Goal: Transaction & Acquisition: Subscribe to service/newsletter

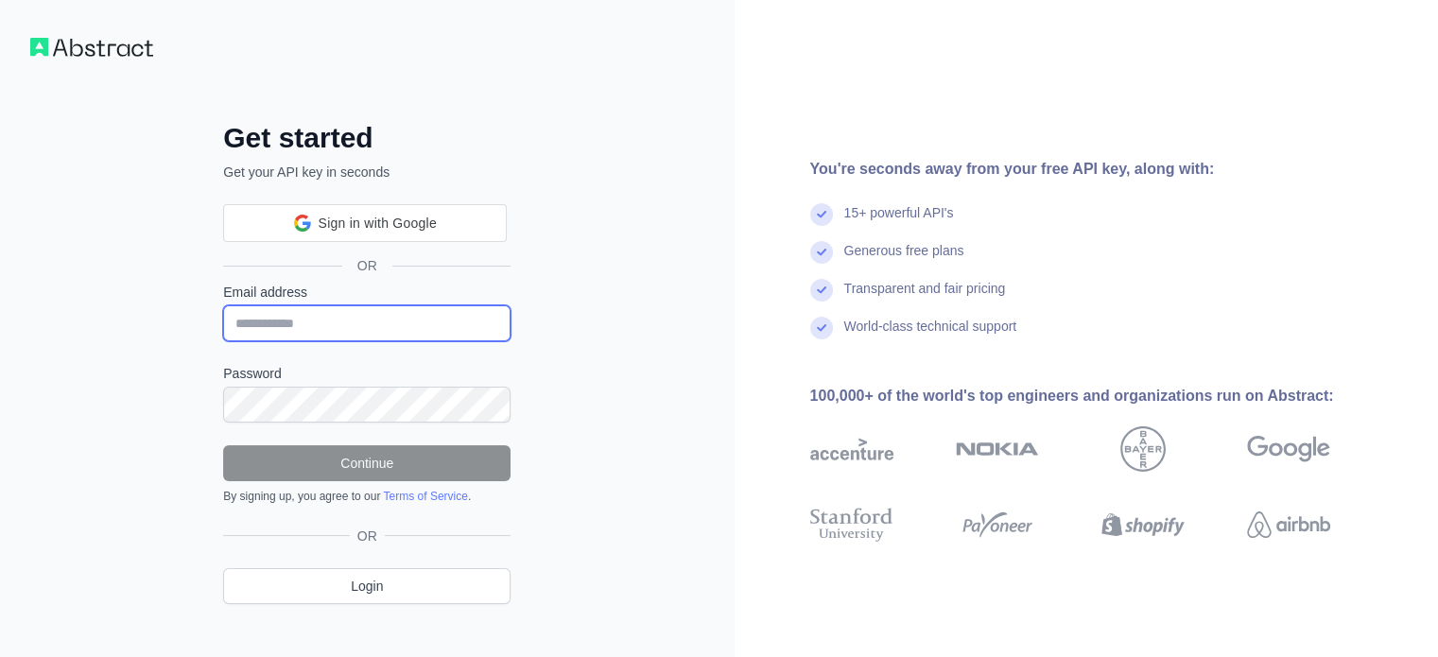
click at [321, 324] on input "Email address" at bounding box center [366, 323] width 287 height 36
click at [313, 335] on input "Email address" at bounding box center [366, 323] width 287 height 36
paste input "**********"
type input "**********"
click at [343, 323] on input "**********" at bounding box center [366, 323] width 287 height 36
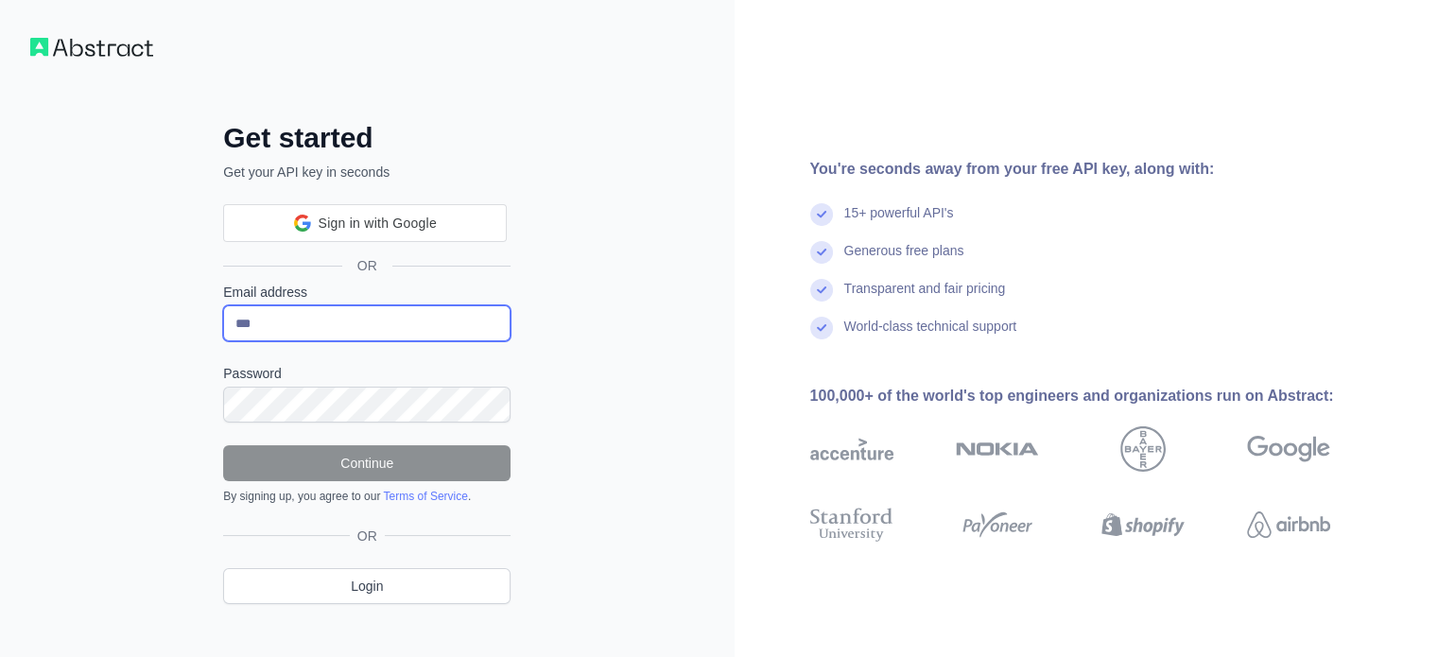
click at [347, 315] on input "***" at bounding box center [366, 323] width 287 height 36
type input "**********"
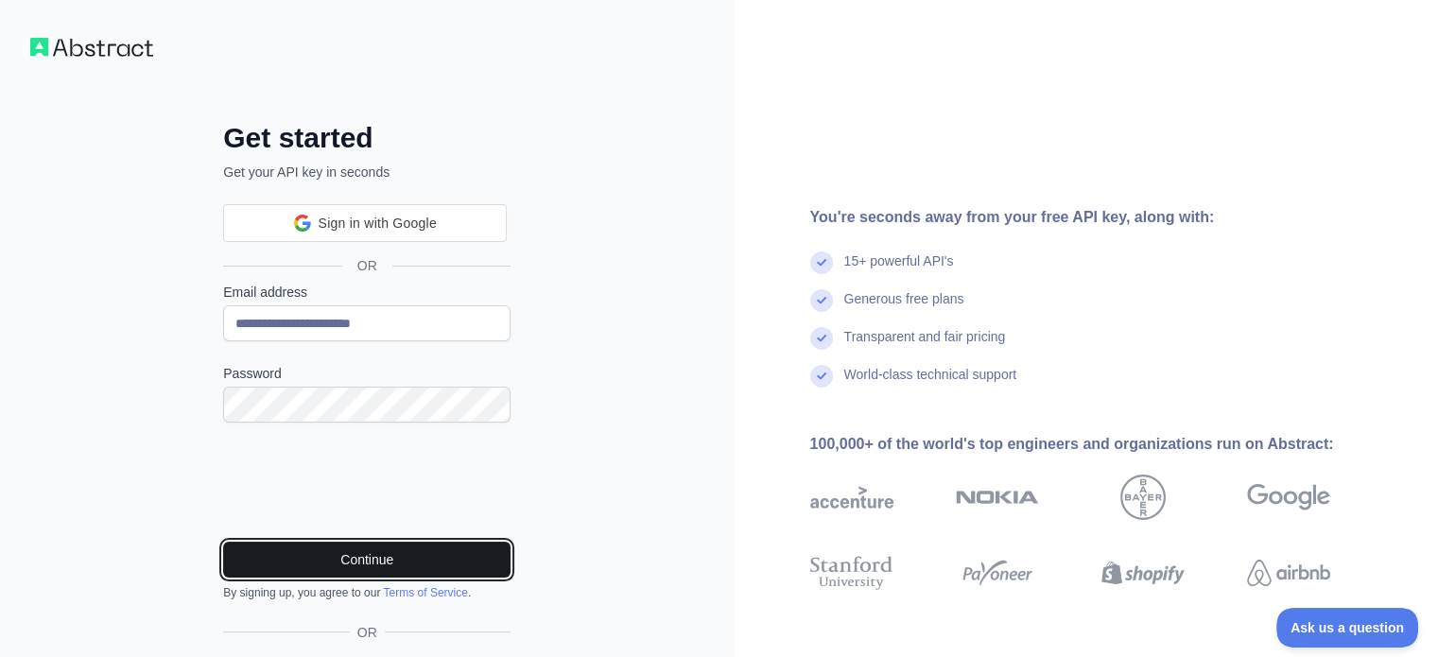
click at [355, 551] on button "Continue" at bounding box center [366, 560] width 287 height 36
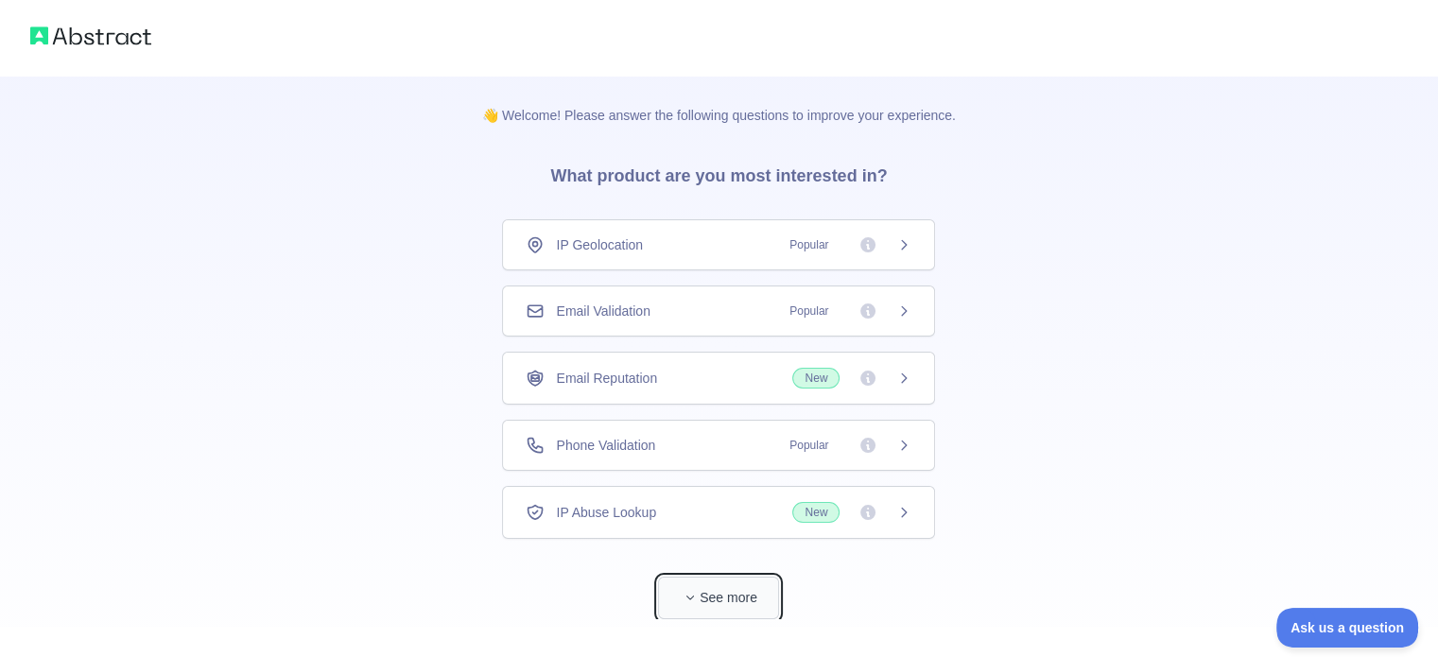
click at [725, 587] on button "See more" at bounding box center [718, 598] width 121 height 43
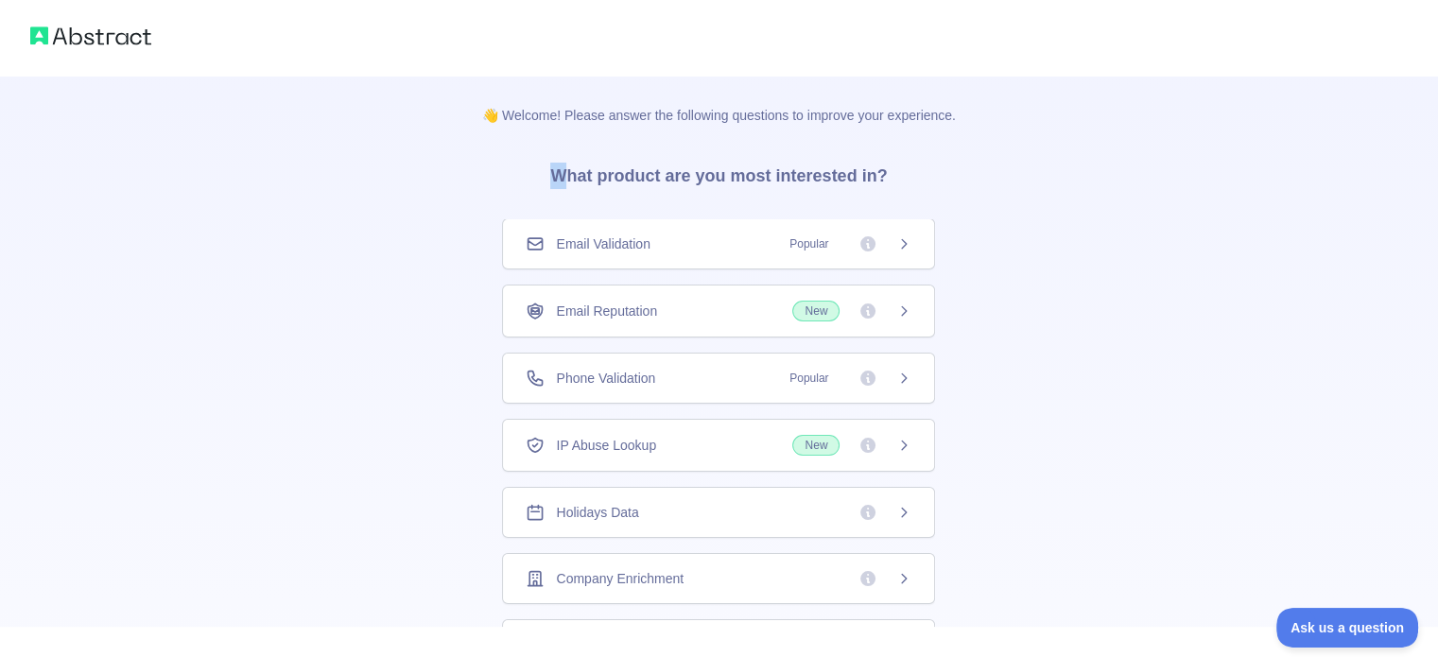
drag, startPoint x: 573, startPoint y: 146, endPoint x: 1023, endPoint y: 154, distance: 450.0
click at [1023, 154] on div "👋 Welcome! Please answer the following questions to improve your experience. Wh…" at bounding box center [719, 601] width 1438 height 1202
click at [882, 171] on h3 "What product are you most interested in?" at bounding box center [718, 172] width 397 height 95
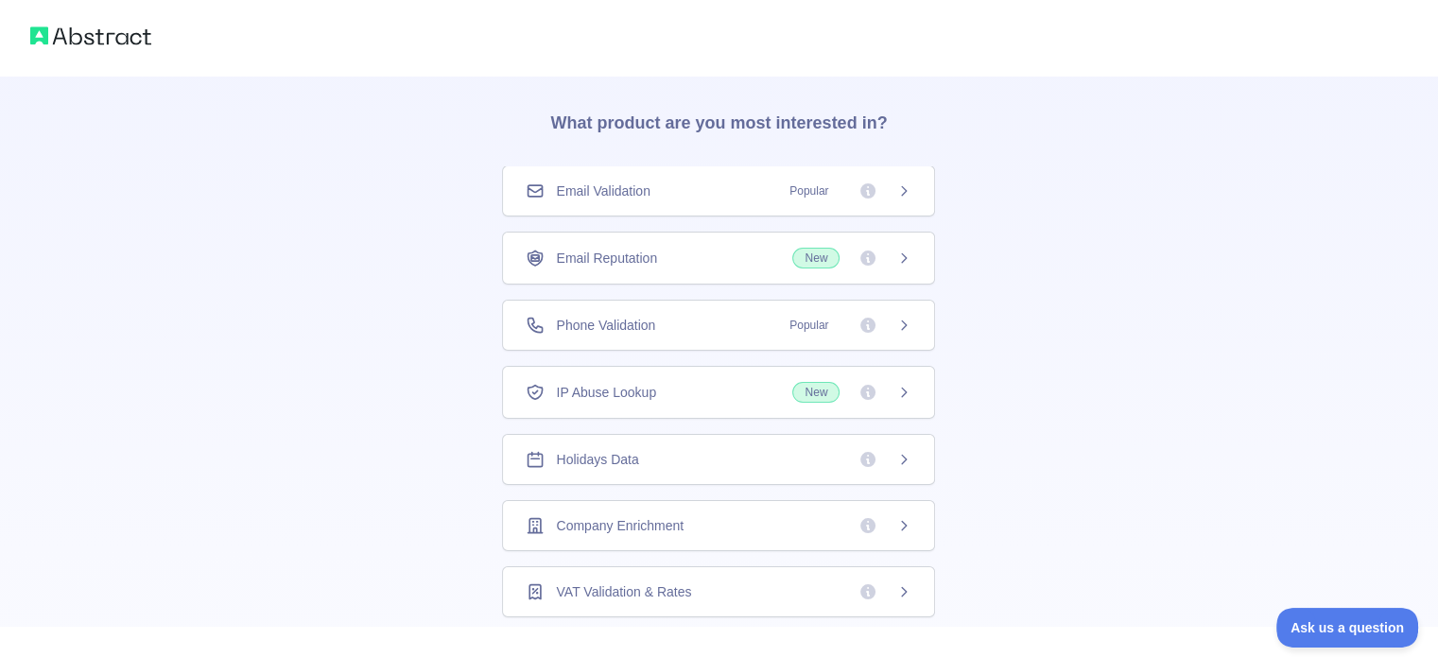
scroll to position [62, 0]
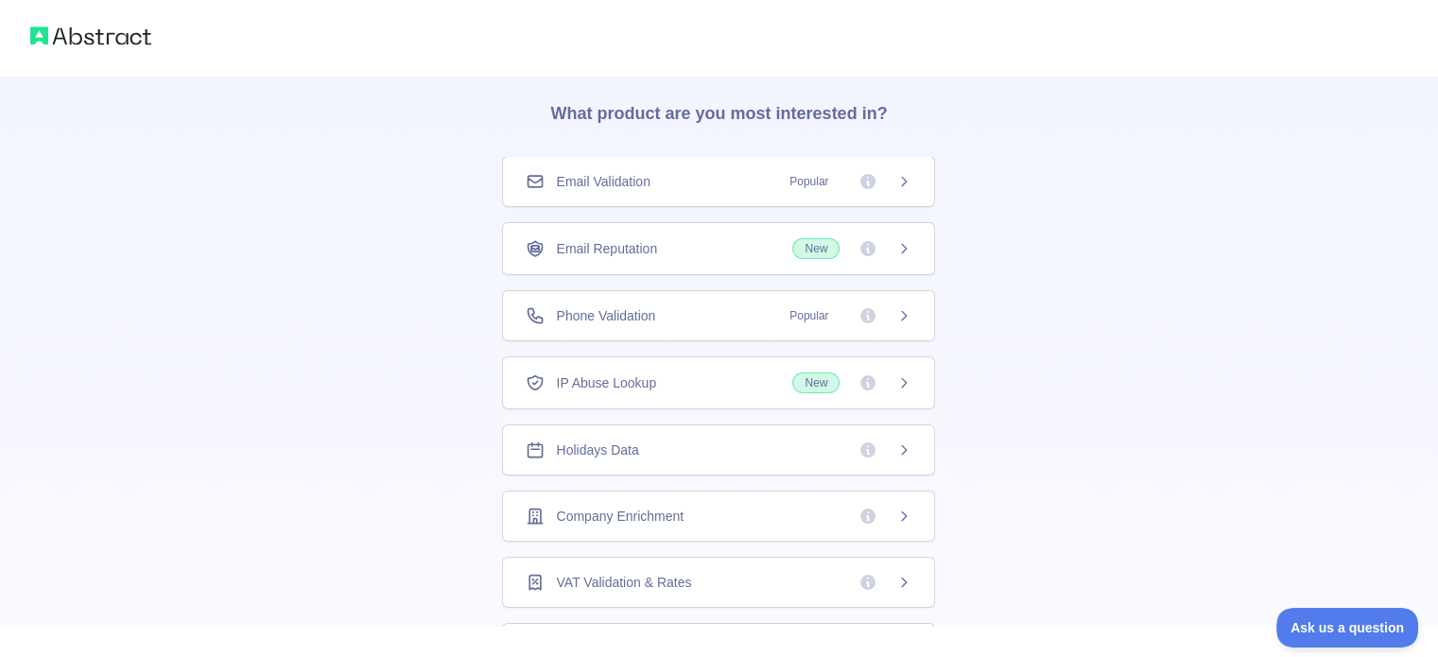
click at [828, 380] on span "New" at bounding box center [815, 382] width 47 height 21
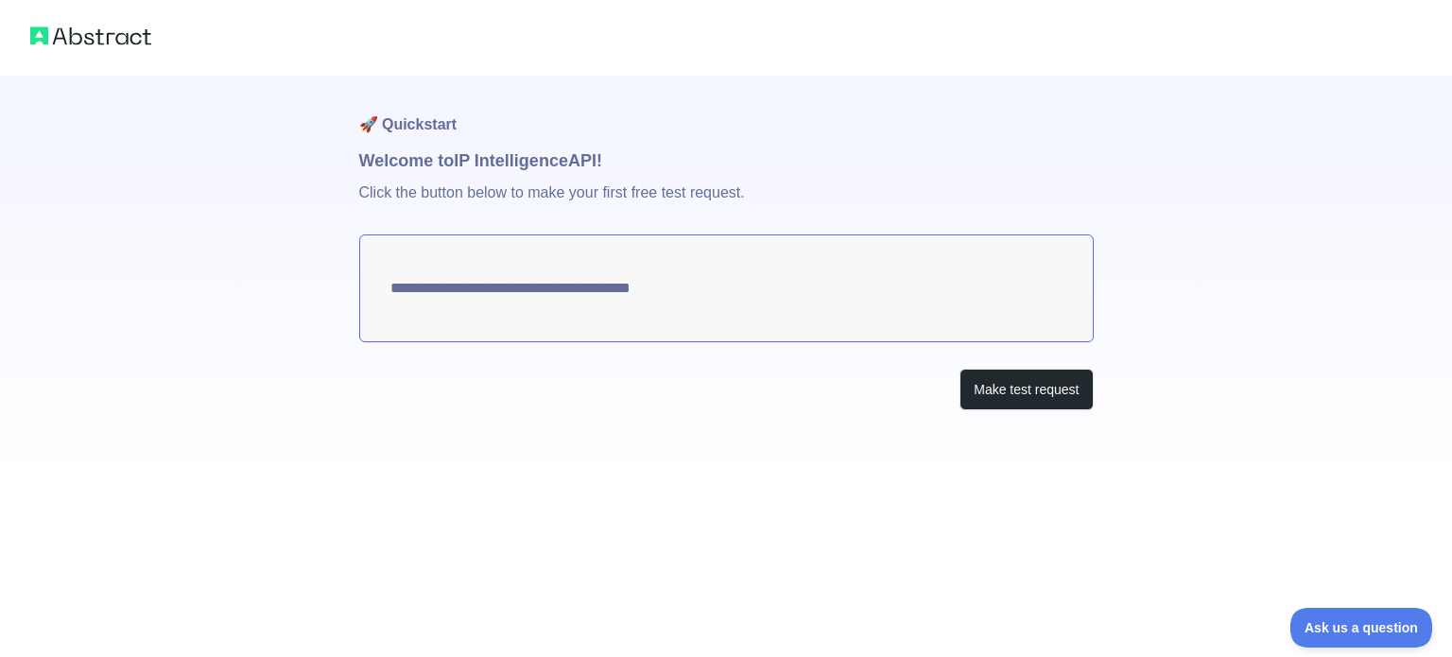
type textarea "**********"
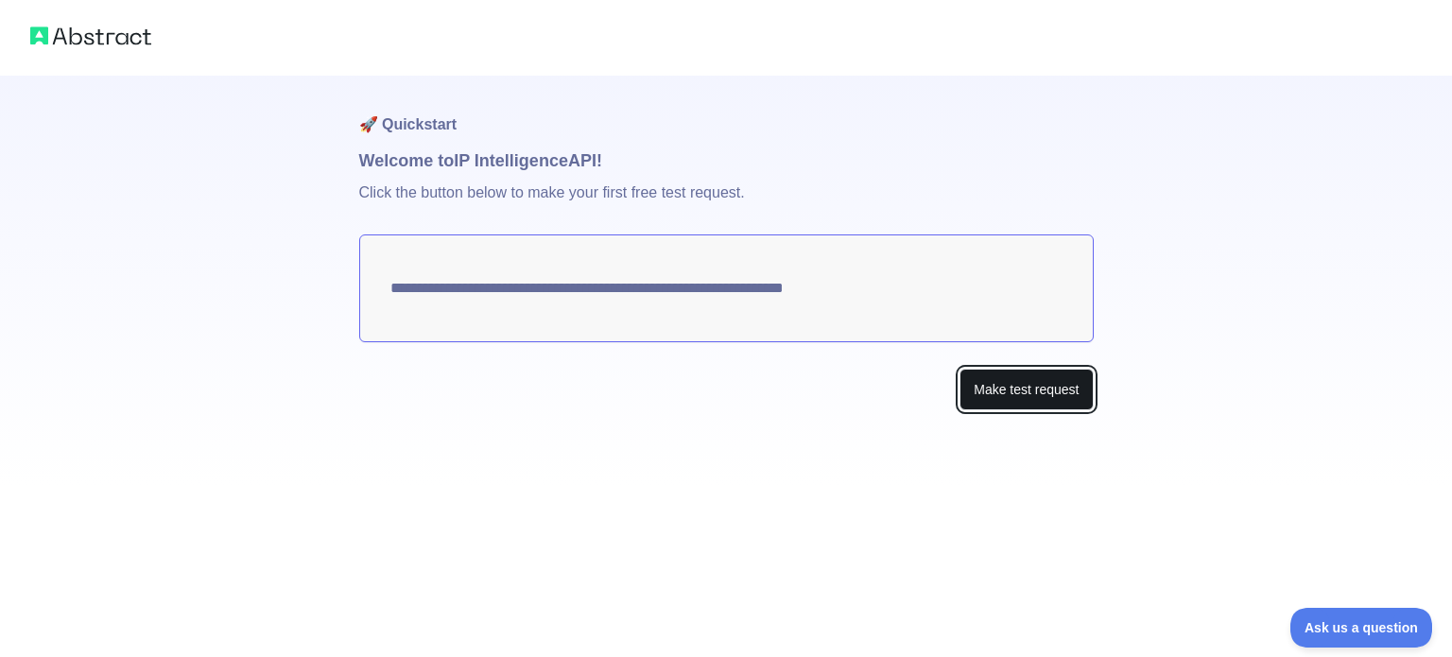
click at [974, 386] on button "Make test request" at bounding box center [1025, 390] width 133 height 43
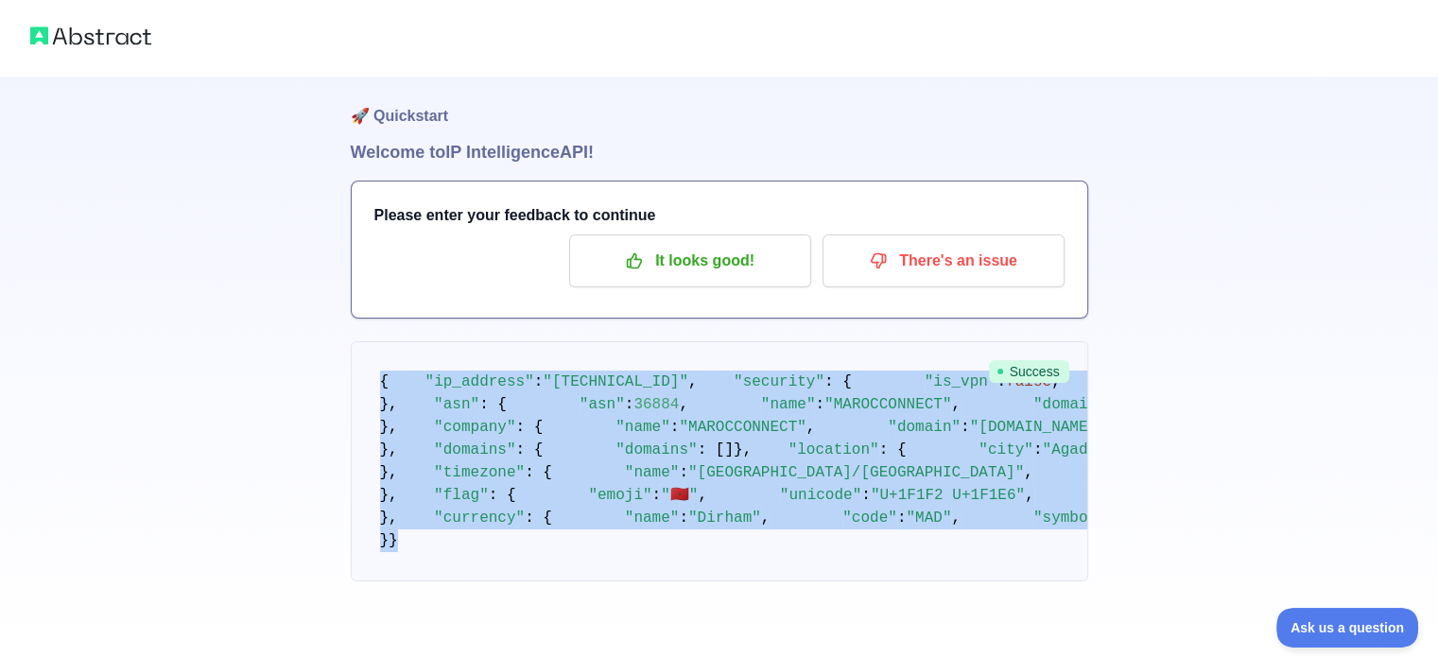
scroll to position [1209, 0]
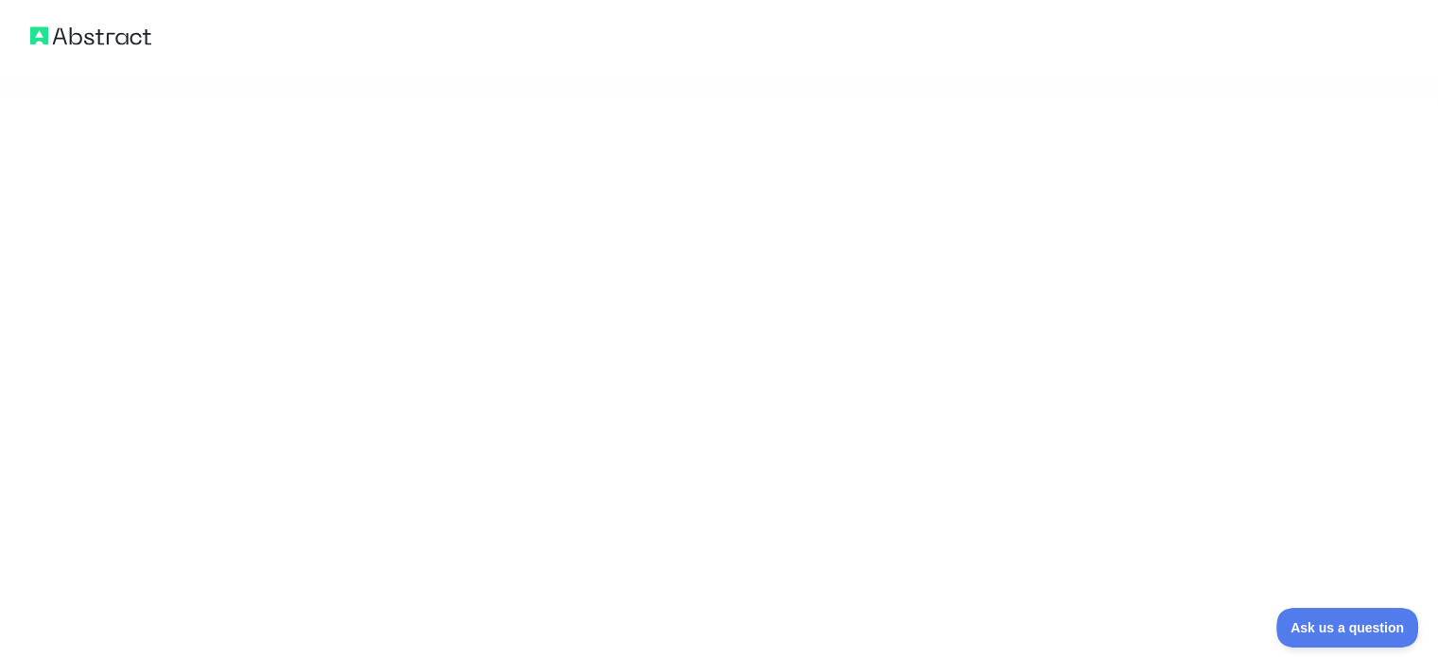
drag, startPoint x: 370, startPoint y: 379, endPoint x: 611, endPoint y: 575, distance: 309.7
copy code "{ "ip_address" : "197.146.108.192" , "security" : { "is_vpn" : false , "is_prox…"
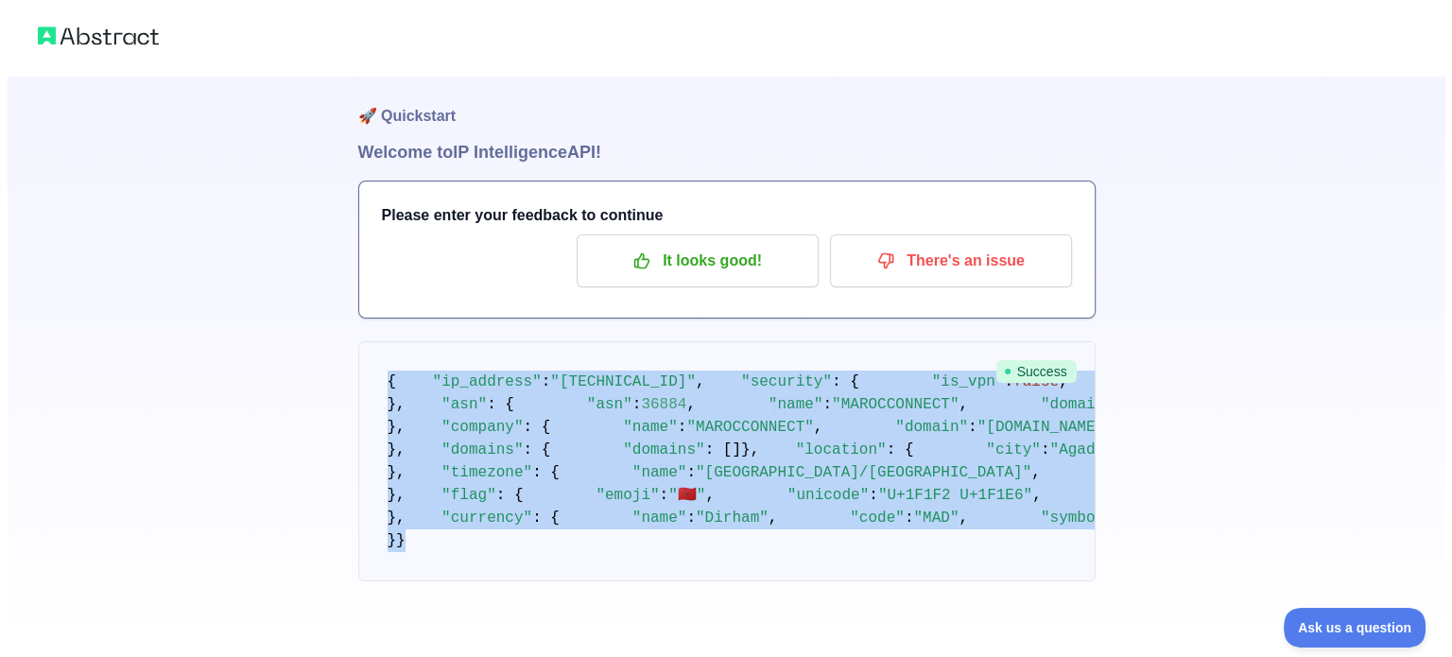
scroll to position [0, 0]
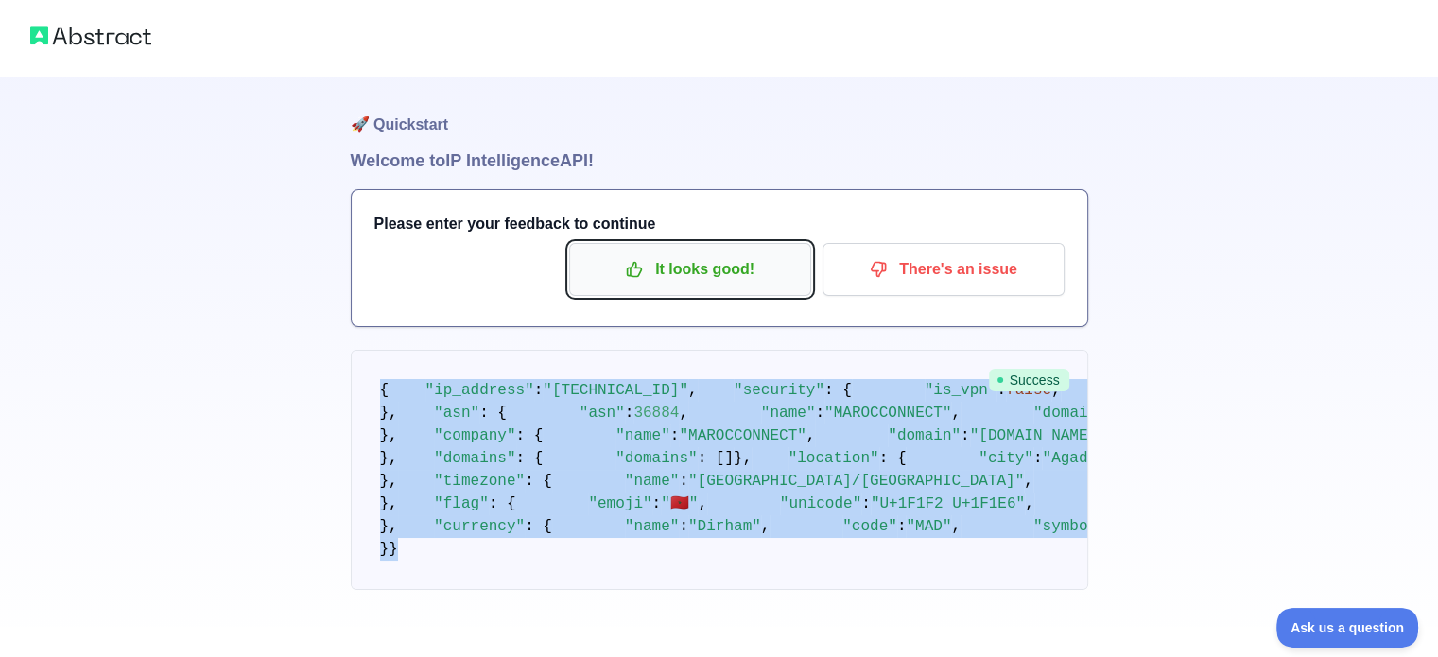
click at [762, 273] on p "It looks good!" at bounding box center [690, 269] width 214 height 32
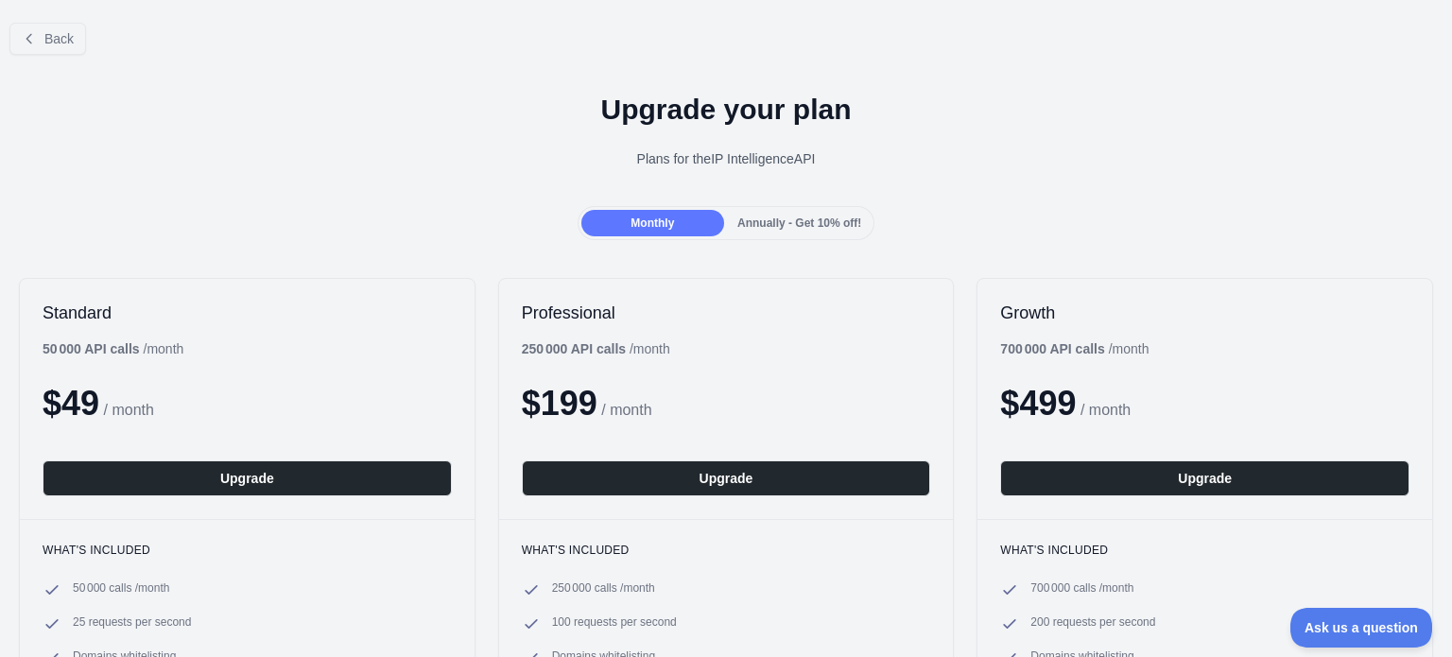
click at [803, 233] on div "Annually - Get 10% off!" at bounding box center [799, 223] width 143 height 26
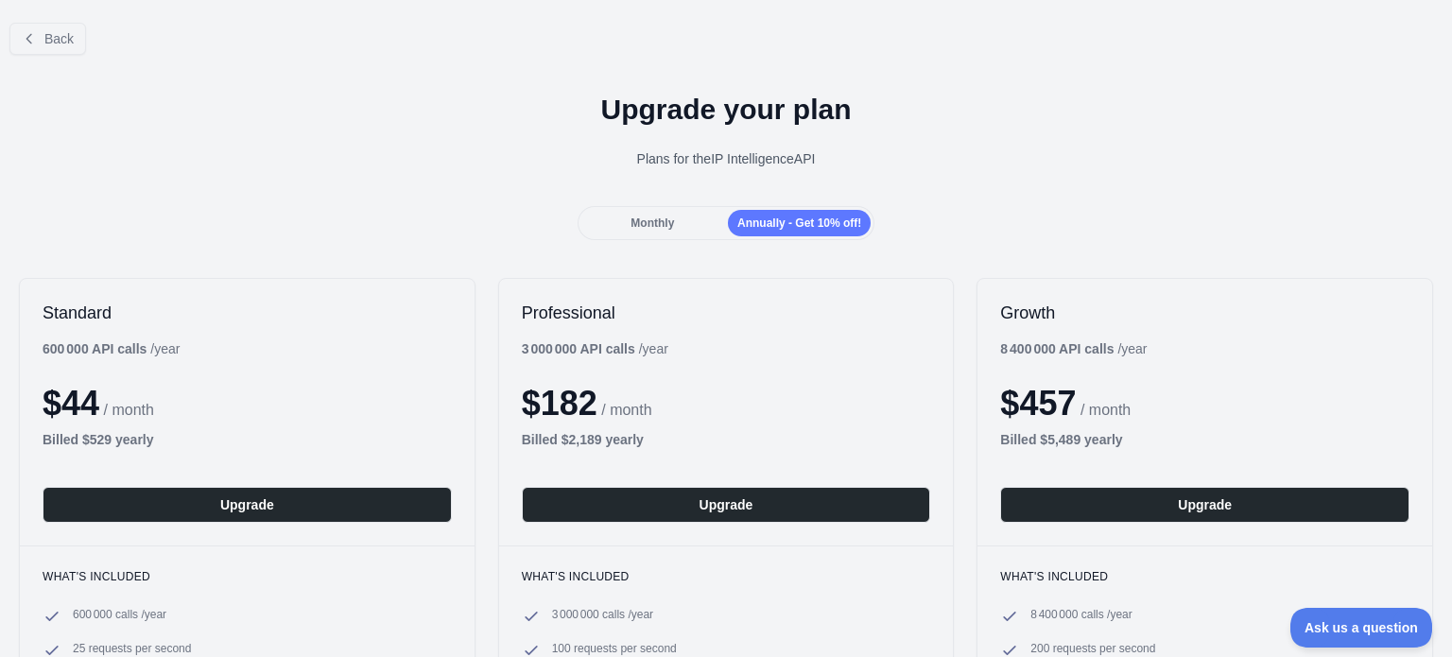
click at [669, 226] on span "Monthly" at bounding box center [651, 222] width 43 height 13
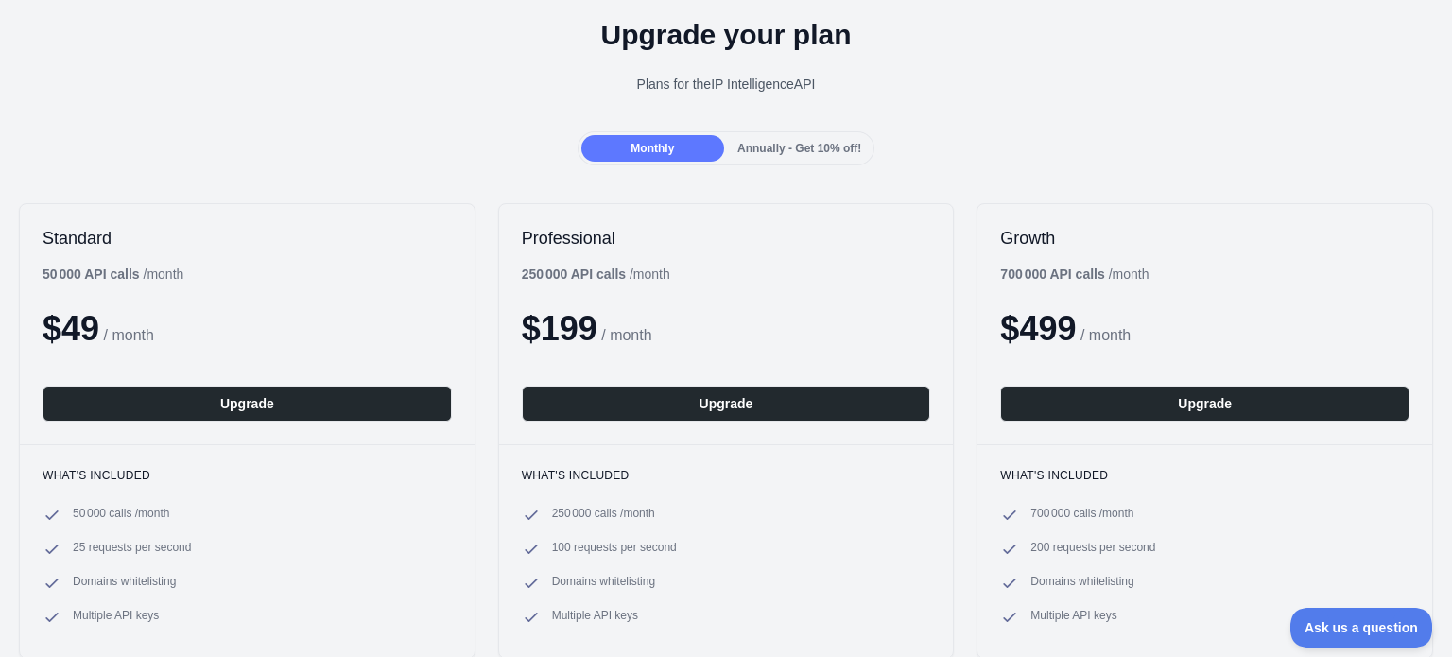
scroll to position [62, 0]
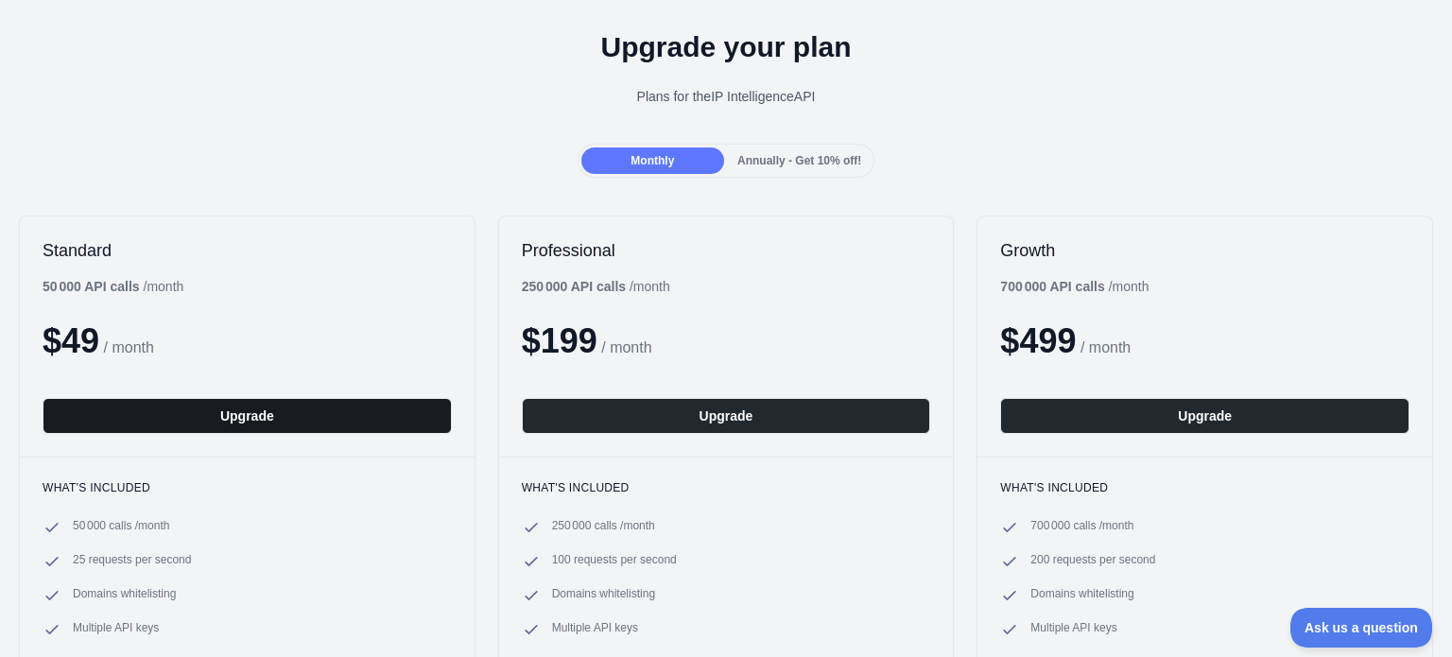
click at [360, 415] on button "Upgrade" at bounding box center [247, 416] width 409 height 36
click at [303, 450] on div "Standard 50 000 API calls / month $ 49 / month Upgrade" at bounding box center [247, 336] width 455 height 240
click at [317, 425] on button "Upgrade" at bounding box center [247, 416] width 409 height 36
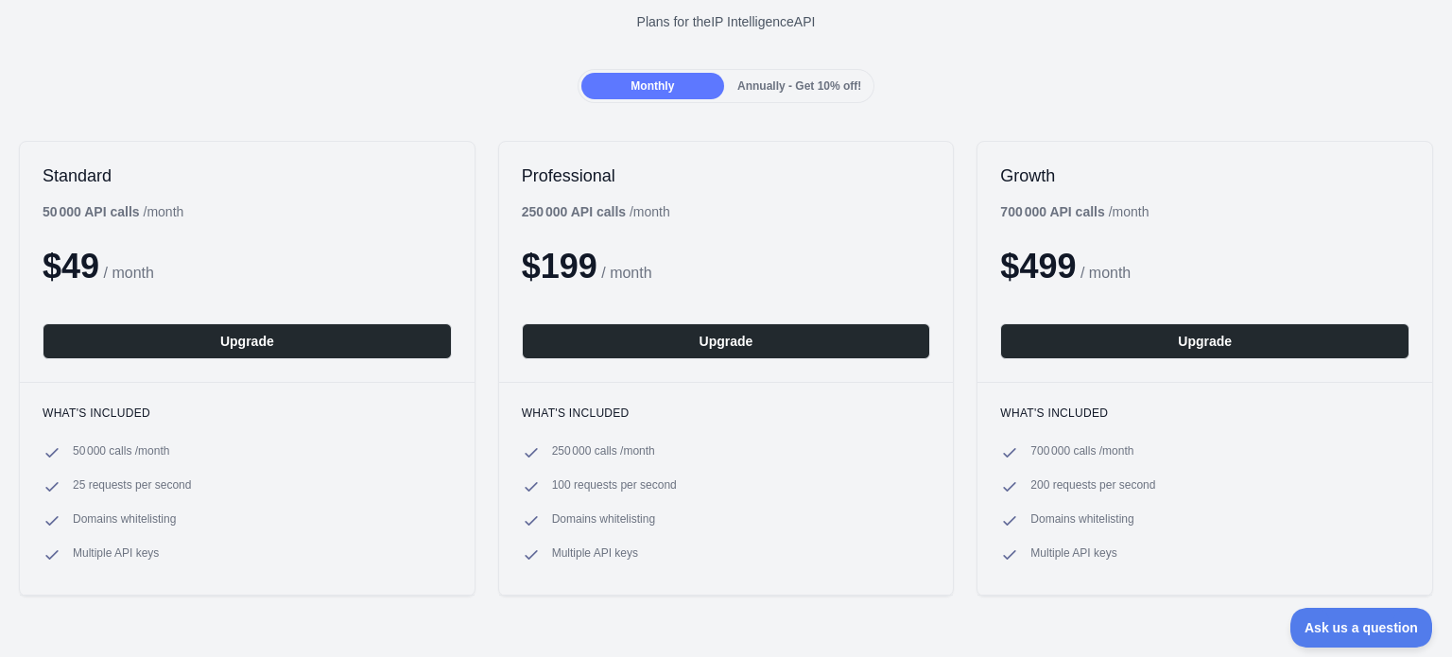
scroll to position [126, 0]
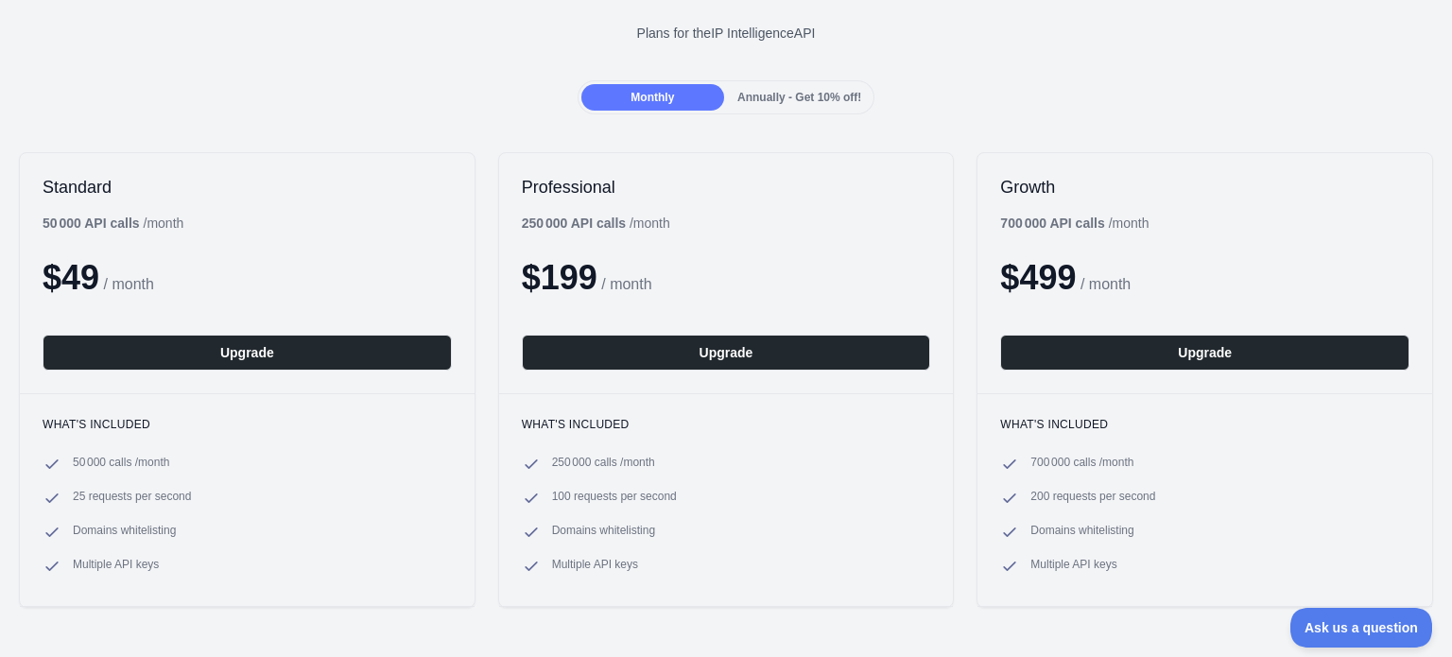
click at [181, 330] on div "Standard 50 000 API calls / month $ 49 / month Upgrade" at bounding box center [247, 273] width 455 height 240
click at [186, 336] on button "Upgrade" at bounding box center [247, 353] width 409 height 36
click at [191, 338] on button "Upgrade" at bounding box center [247, 353] width 409 height 36
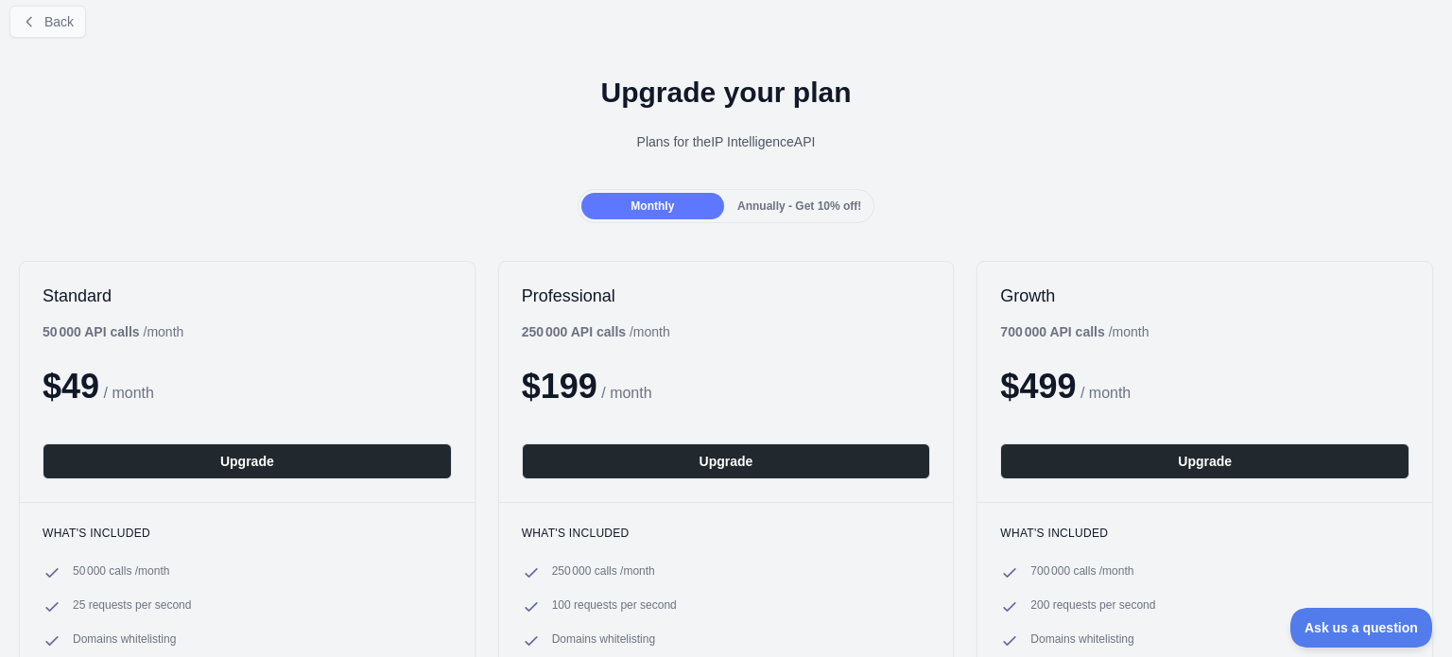
scroll to position [0, 0]
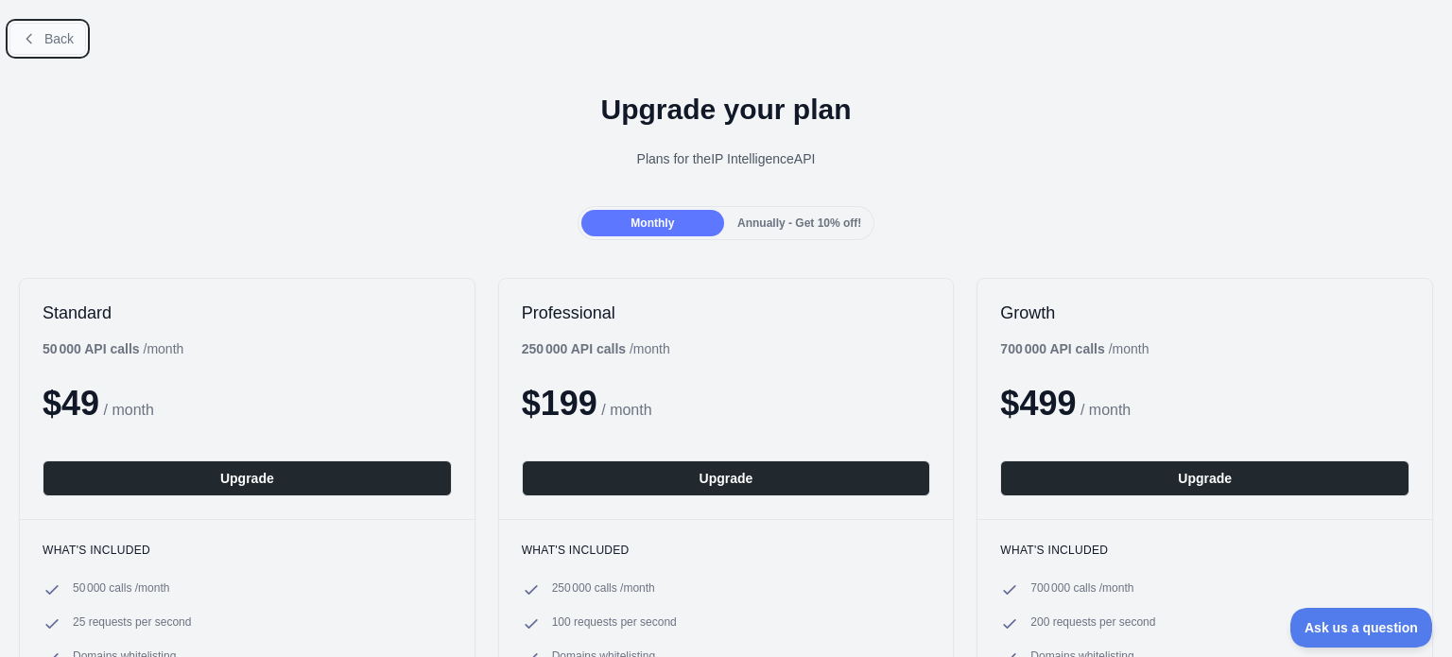
click at [49, 41] on span "Back" at bounding box center [58, 38] width 29 height 15
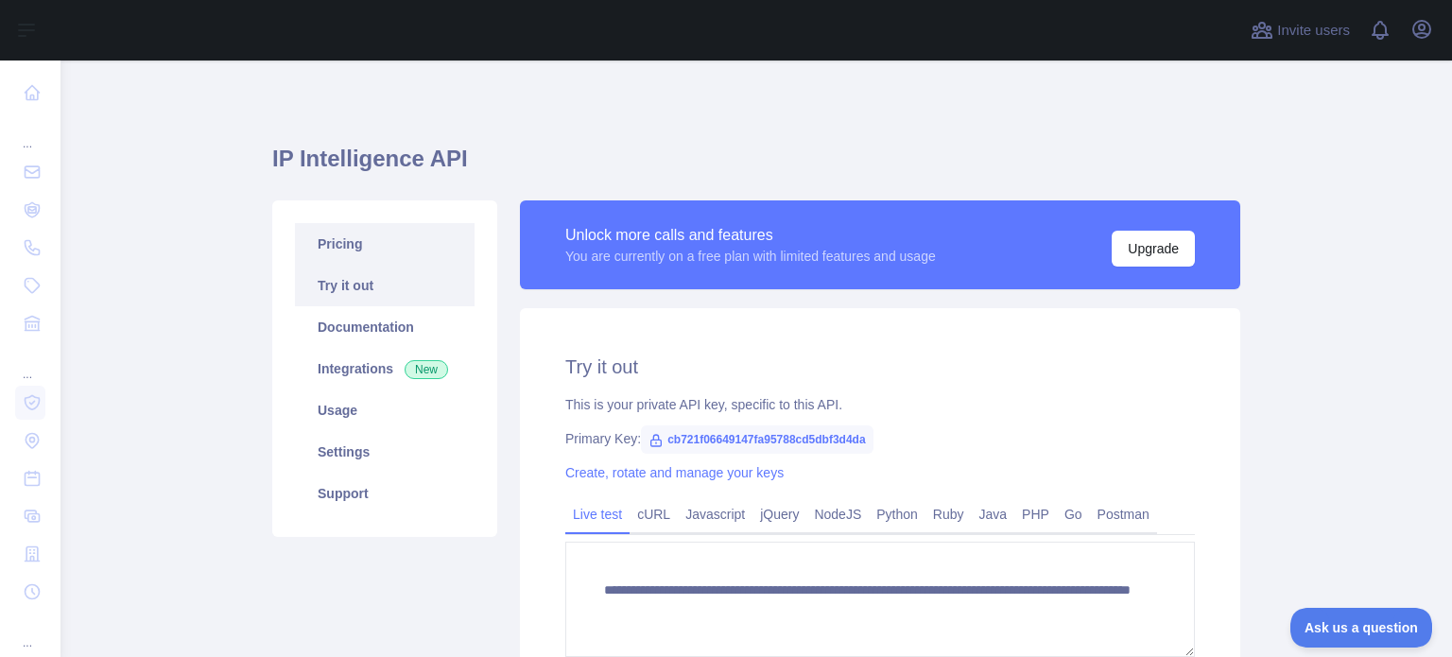
click at [329, 257] on link "Pricing" at bounding box center [385, 244] width 180 height 42
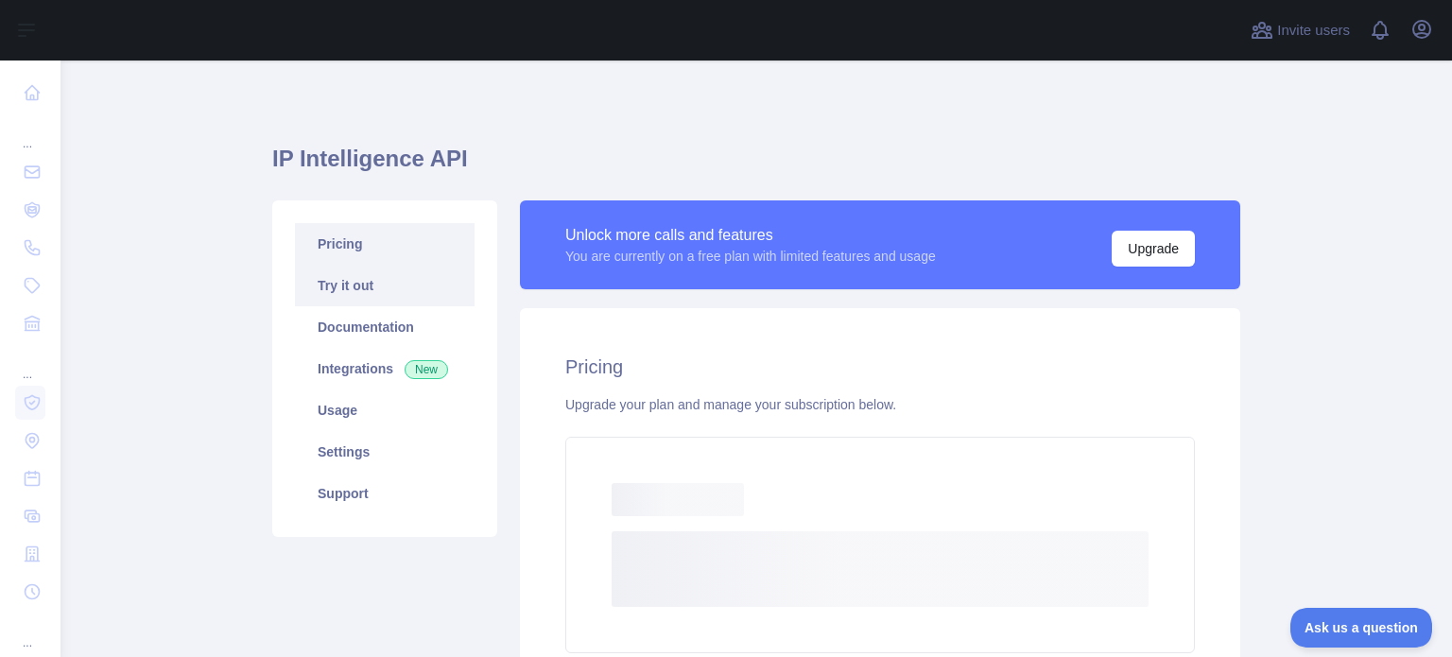
click at [334, 283] on link "Try it out" at bounding box center [385, 286] width 180 height 42
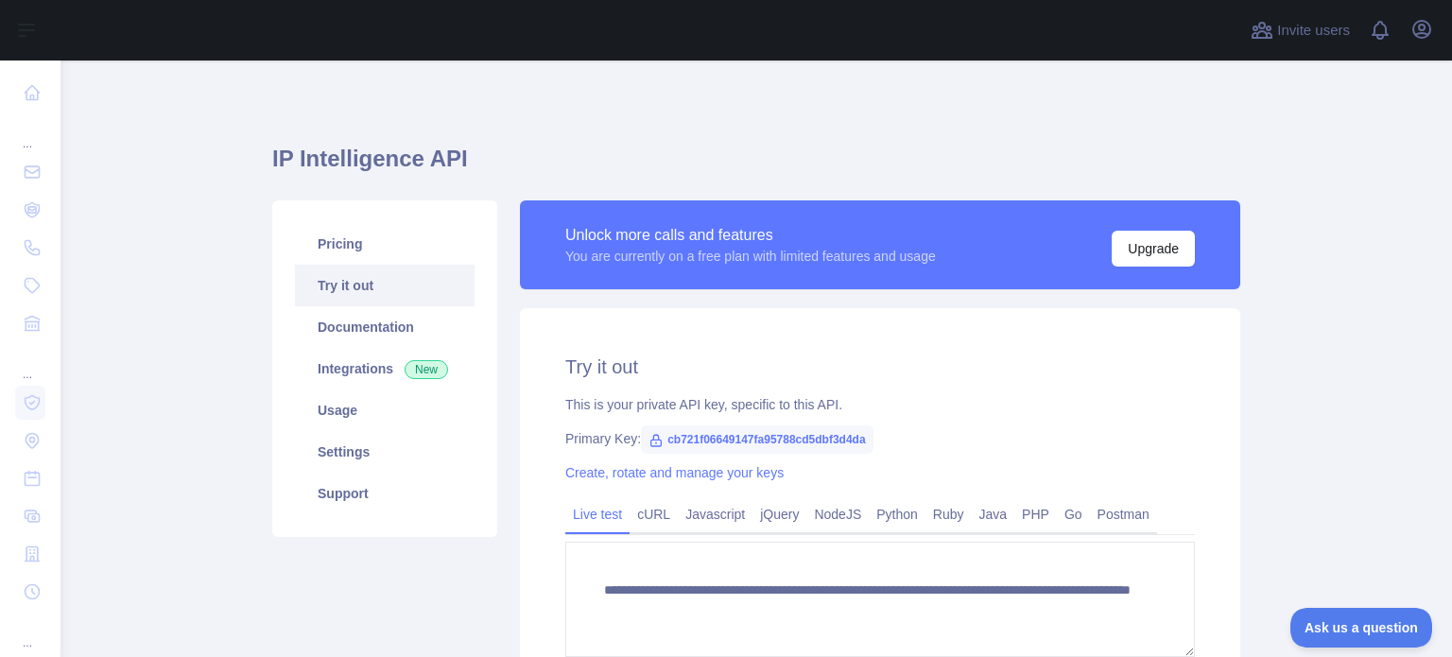
scroll to position [239, 0]
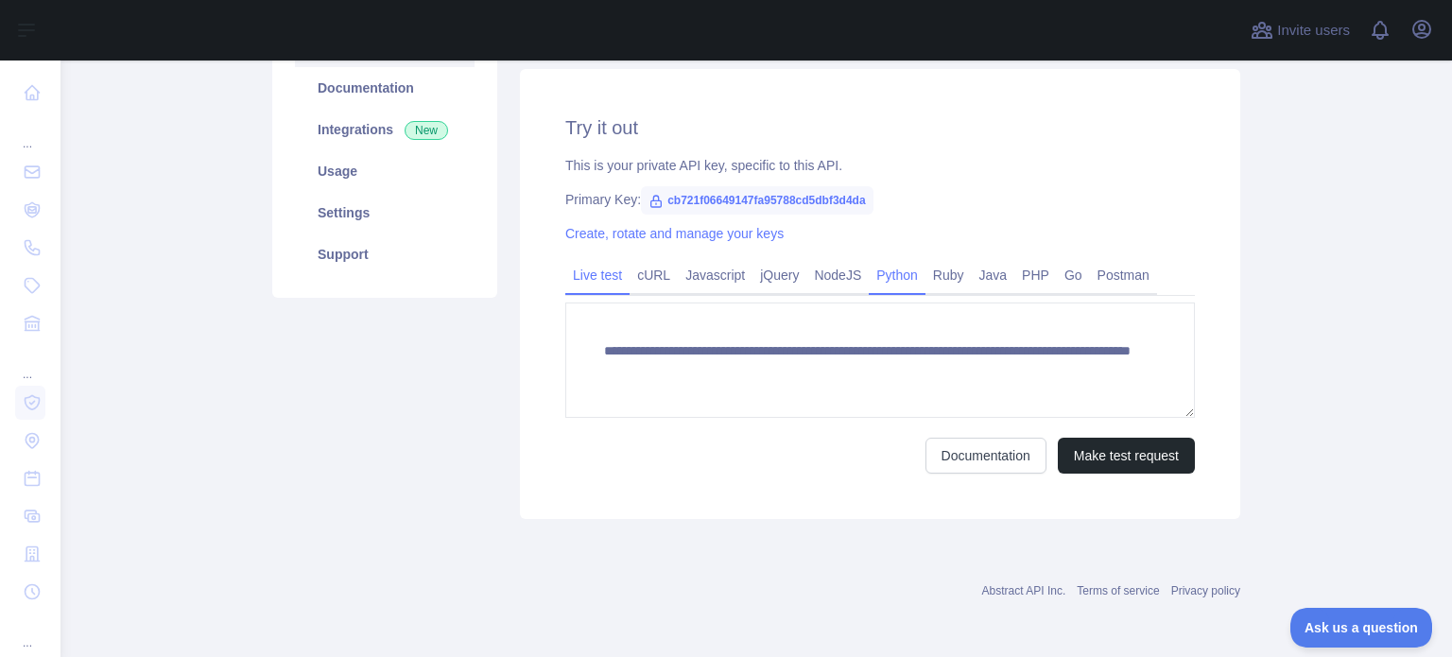
click at [888, 279] on link "Python" at bounding box center [897, 275] width 57 height 30
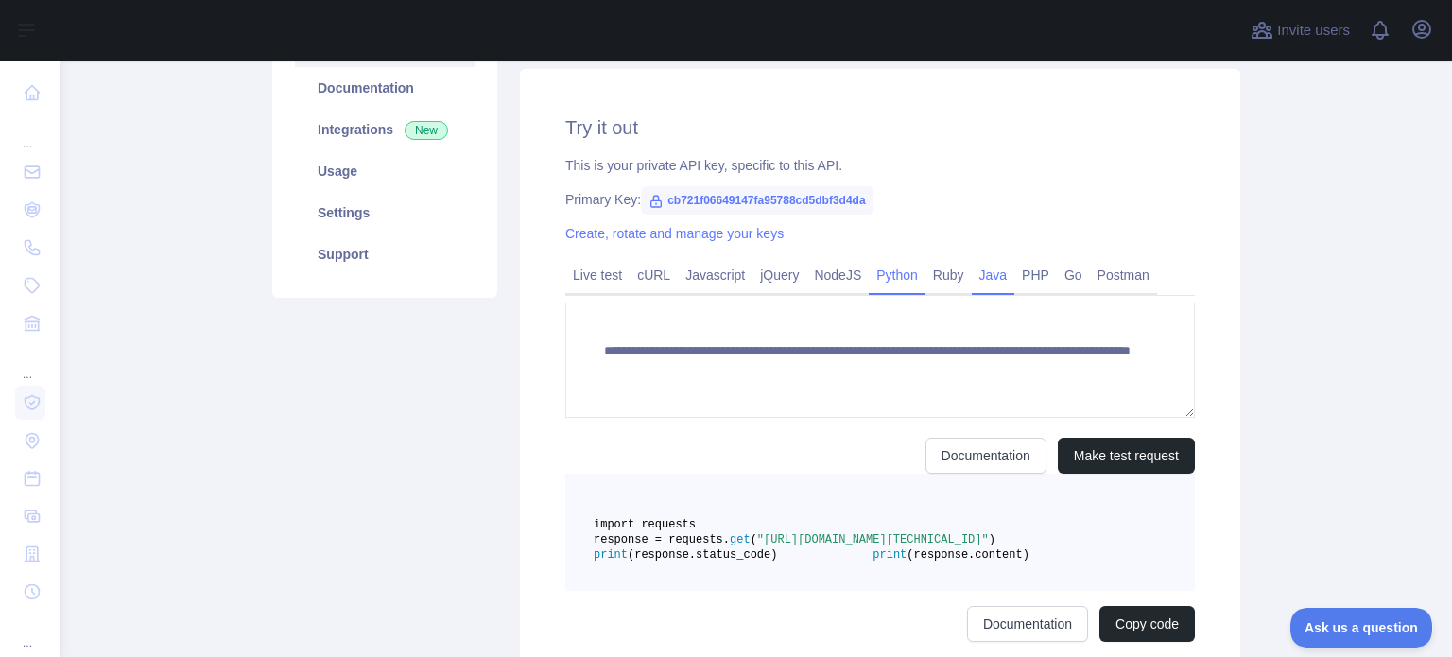
click at [978, 279] on link "Java" at bounding box center [993, 275] width 43 height 30
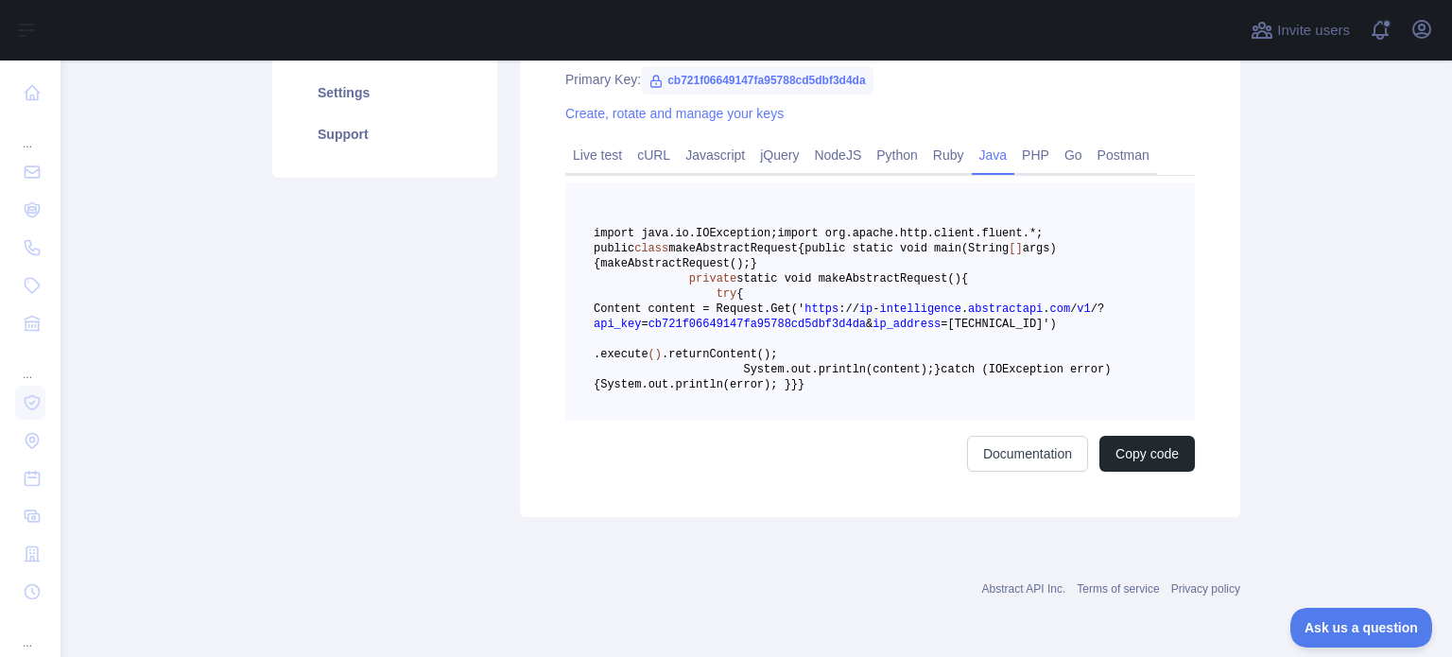
scroll to position [366, 0]
drag, startPoint x: 650, startPoint y: 207, endPoint x: 841, endPoint y: 604, distance: 440.5
click at [841, 421] on pre "import java.io.IOException; import org.apache.http.client.fluent.*; public clas…" at bounding box center [879, 301] width 629 height 238
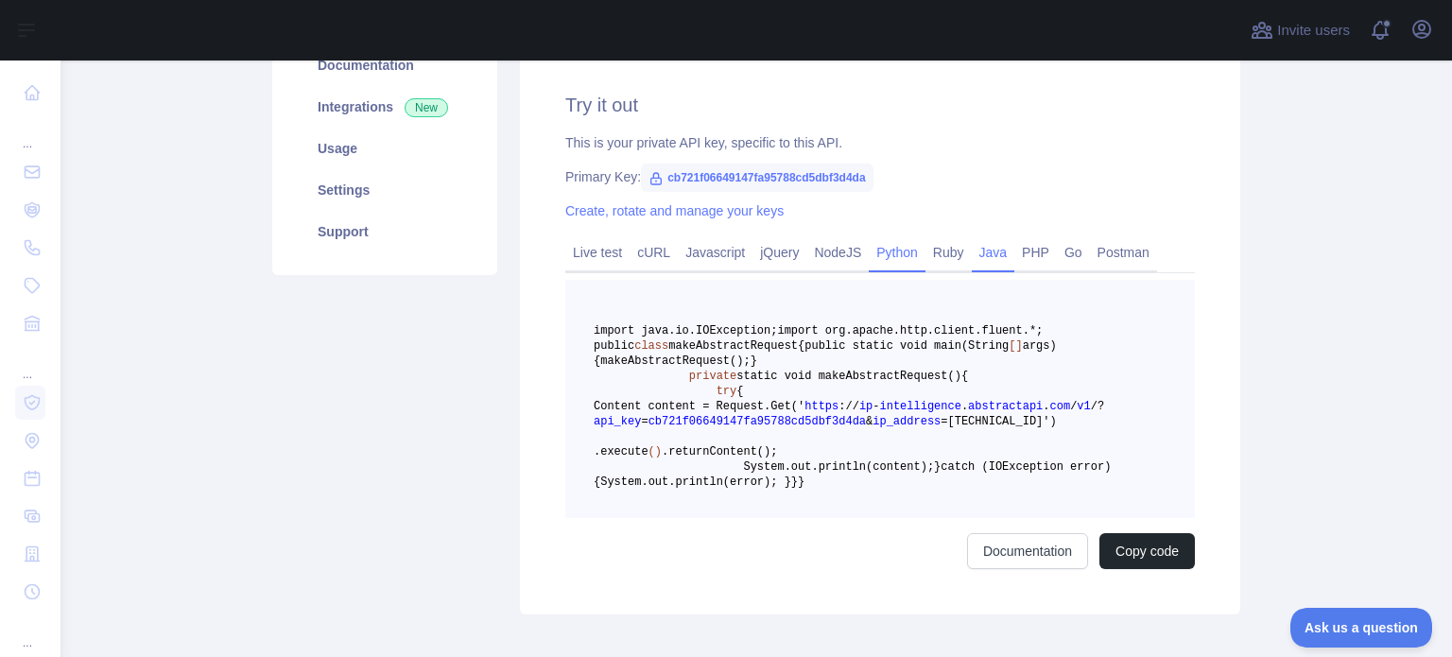
scroll to position [177, 0]
